Goal: Task Accomplishment & Management: Use online tool/utility

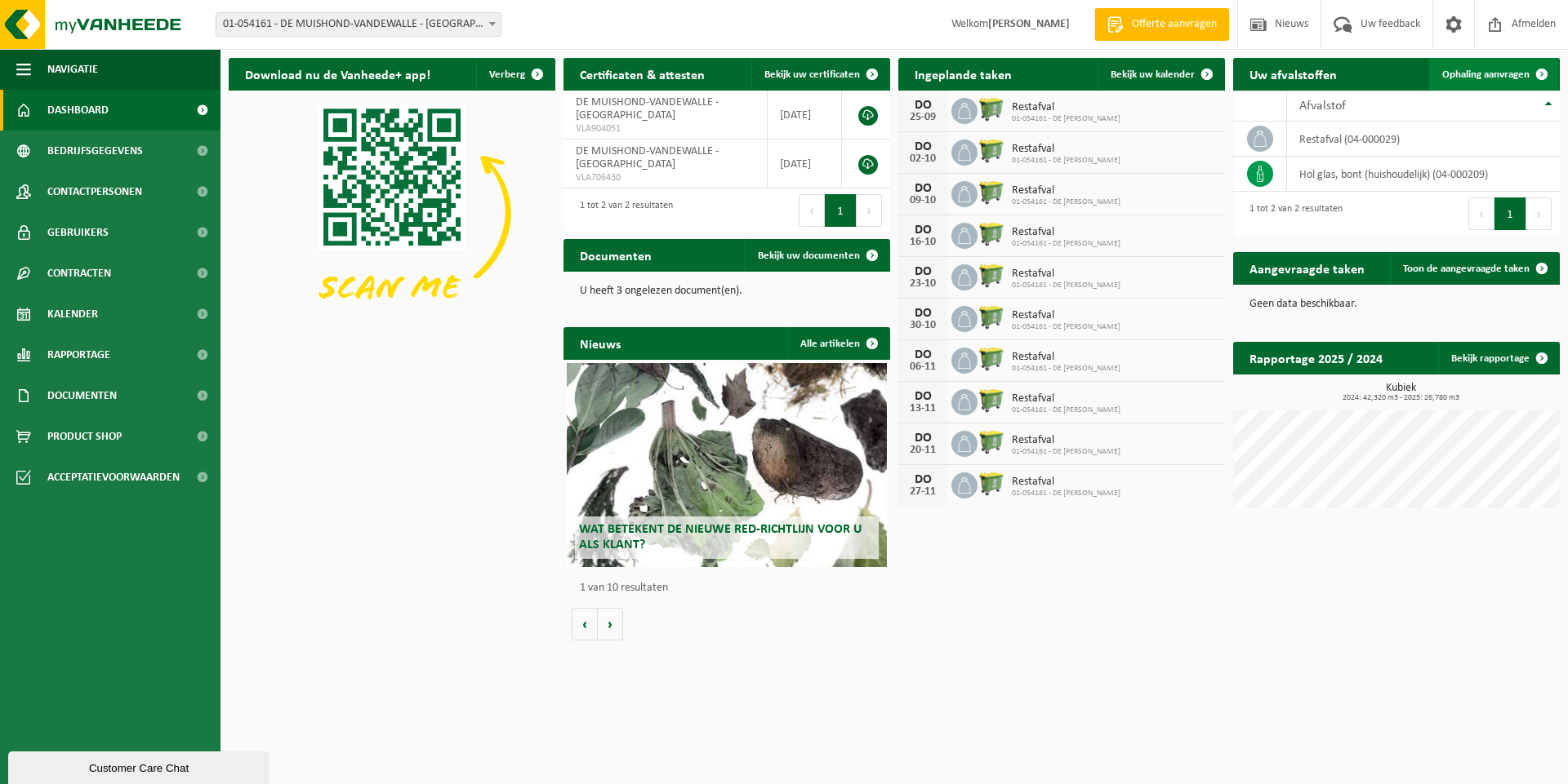
click at [1481, 75] on span "Ophaling aanvragen" at bounding box center [1486, 74] width 87 height 11
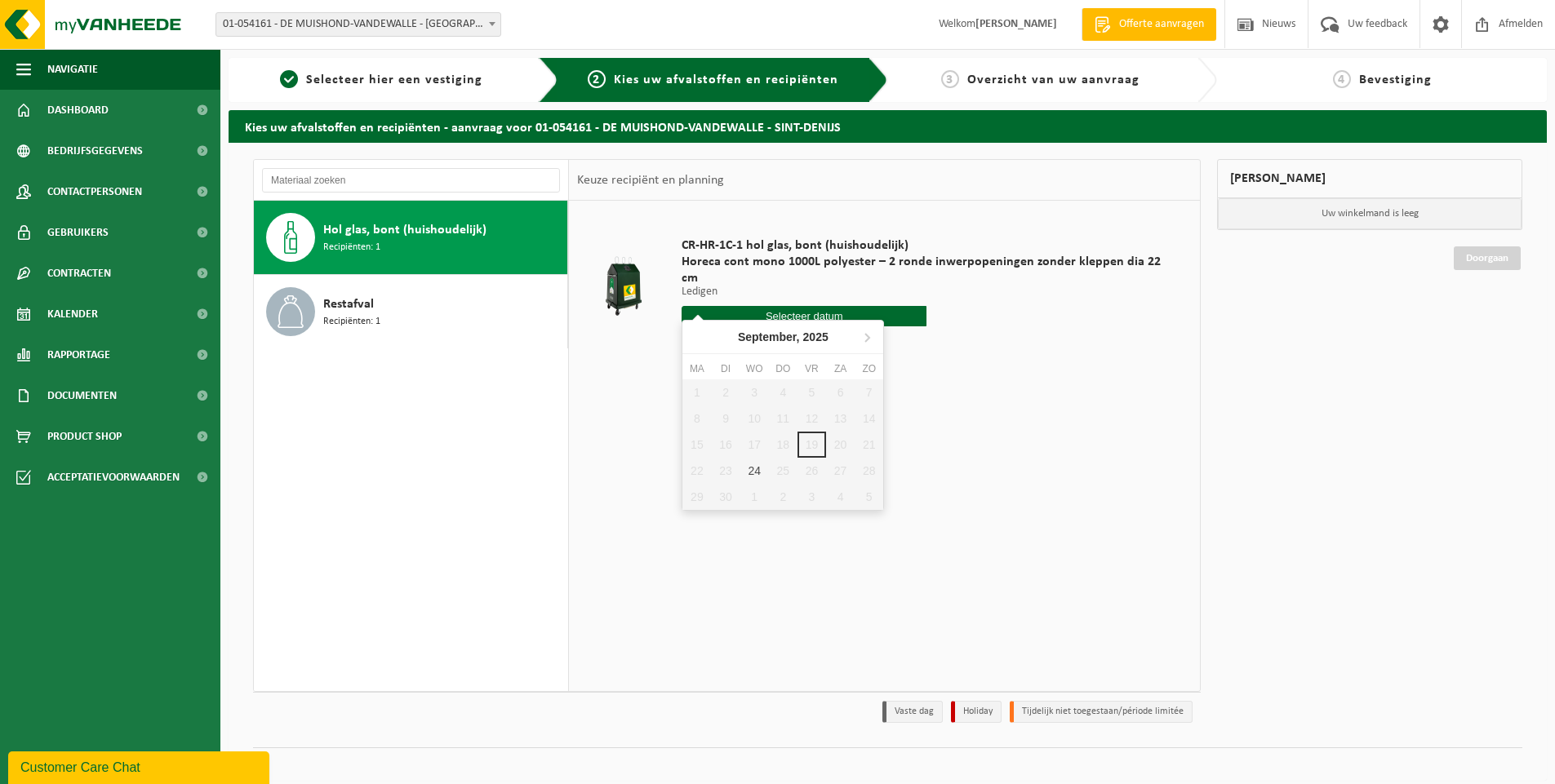
click at [822, 306] on input "text" at bounding box center [804, 316] width 245 height 21
click at [753, 467] on div "24" at bounding box center [754, 470] width 28 height 26
type input "Van 2025-09-24"
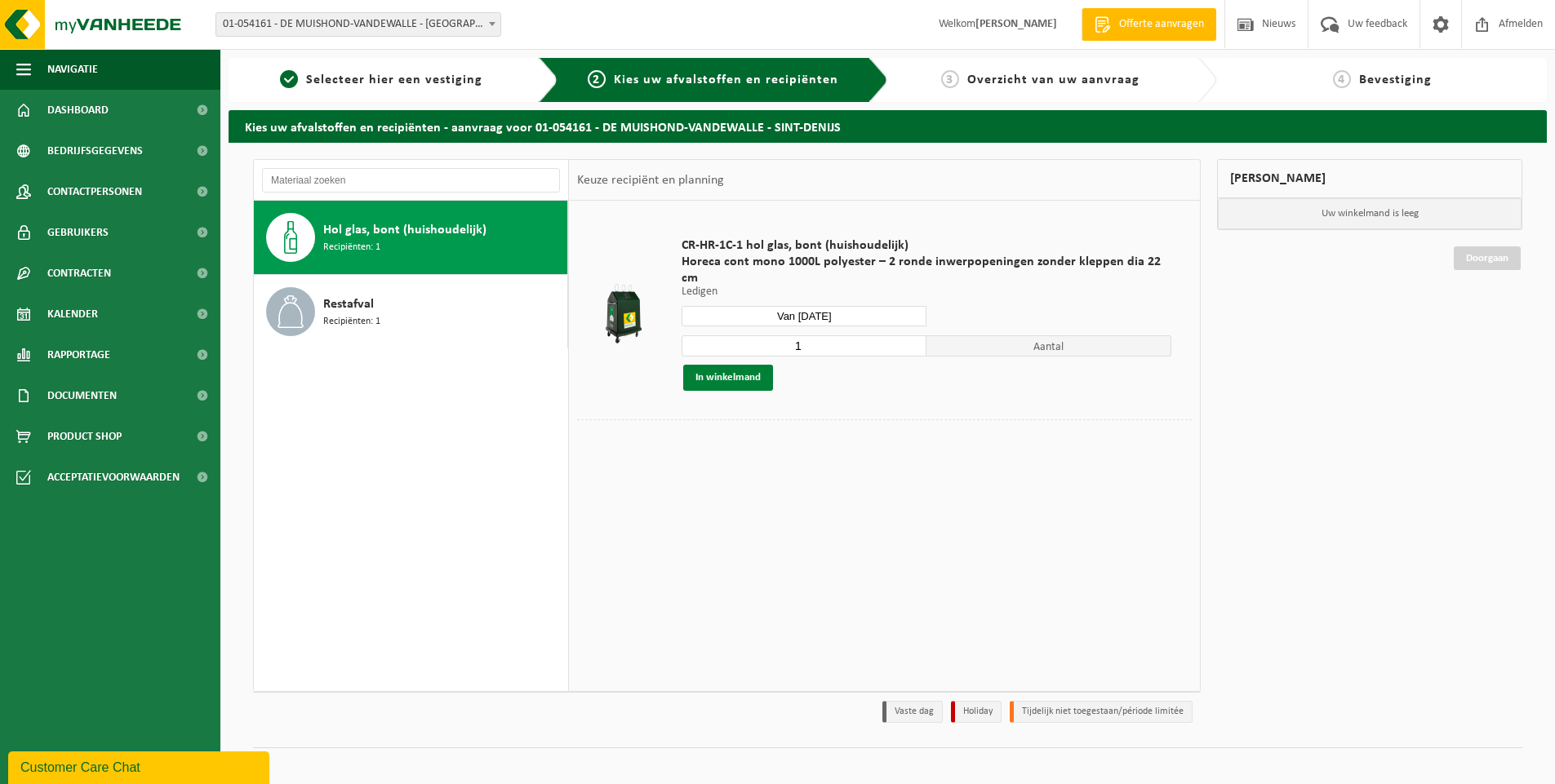
click at [730, 365] on button "In winkelmand" at bounding box center [728, 377] width 90 height 26
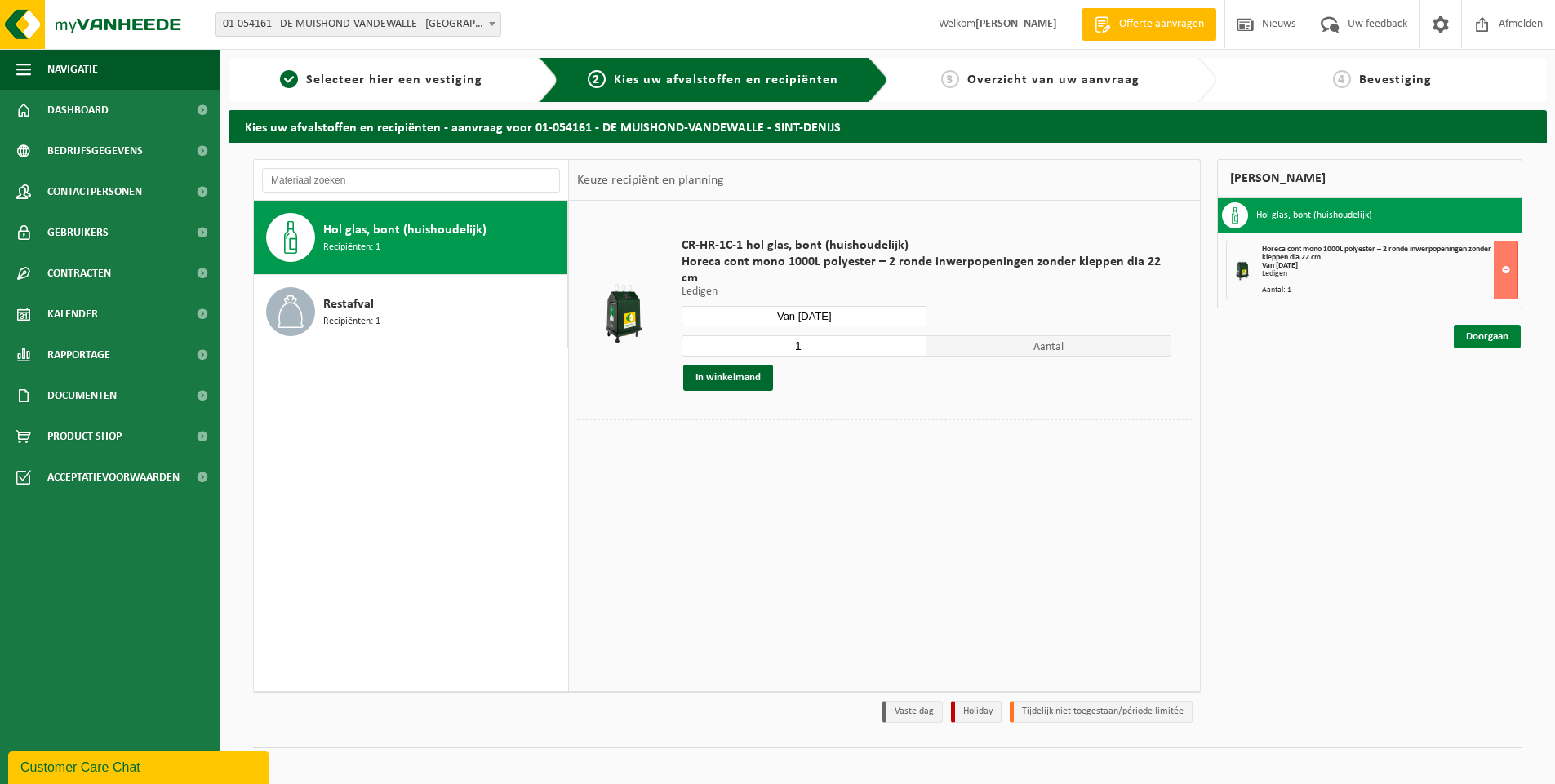
click at [1498, 340] on link "Doorgaan" at bounding box center [1487, 336] width 67 height 23
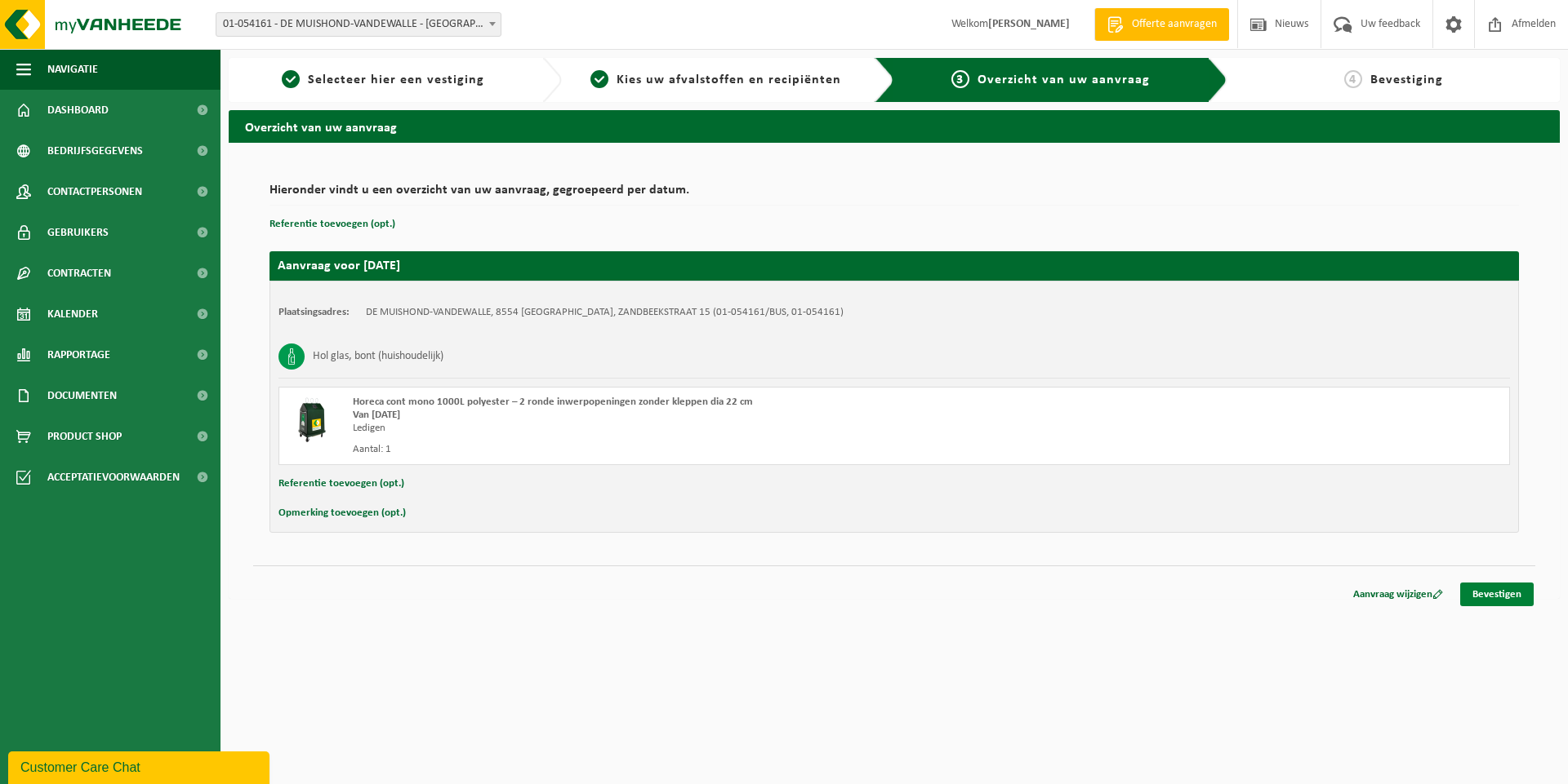
click at [1493, 597] on link "Bevestigen" at bounding box center [1496, 594] width 73 height 23
